Goal: Navigation & Orientation: Find specific page/section

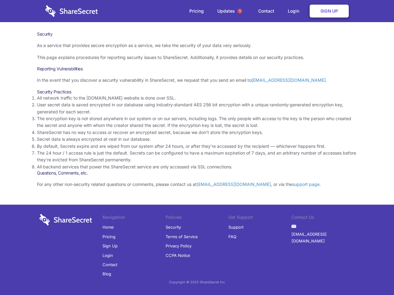
click at [197, 148] on li "By default, Secrets expire and are wiped from our system after 24 hours, or aft…" at bounding box center [197, 146] width 320 height 7
click at [239, 11] on span "1" at bounding box center [239, 11] width 5 height 5
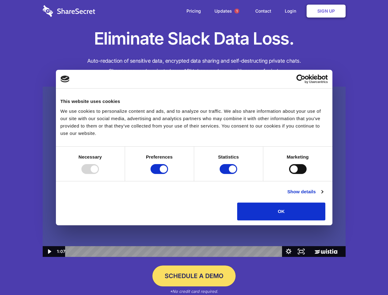
click at [194, 148] on img at bounding box center [194, 172] width 303 height 171
click at [99, 174] on div at bounding box center [90, 169] width 18 height 10
click at [168, 174] on input "Preferences" at bounding box center [160, 169] width 18 height 10
checkbox input "false"
click at [229, 174] on input "Statistics" at bounding box center [229, 169] width 18 height 10
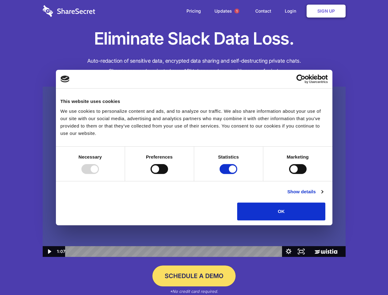
checkbox input "false"
